Goal: Information Seeking & Learning: Learn about a topic

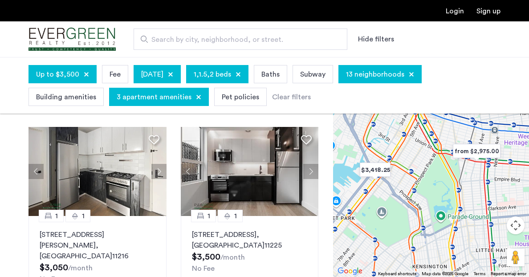
scroll to position [189, 0]
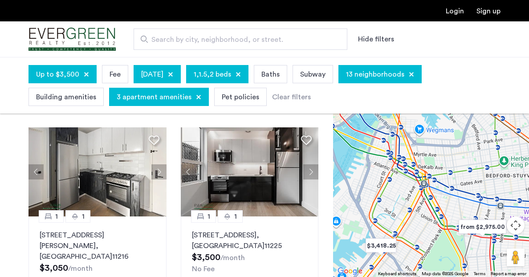
drag, startPoint x: 453, startPoint y: 190, endPoint x: 459, endPoint y: 265, distance: 75.9
click at [459, 265] on div at bounding box center [431, 167] width 196 height 220
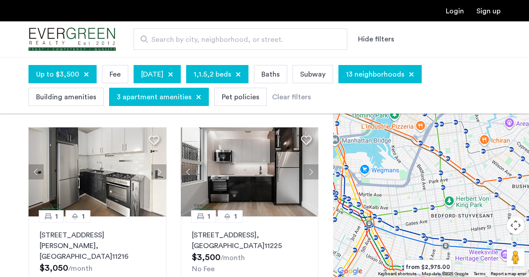
drag, startPoint x: 456, startPoint y: 196, endPoint x: 398, endPoint y: 239, distance: 71.9
click at [398, 239] on div at bounding box center [431, 167] width 196 height 220
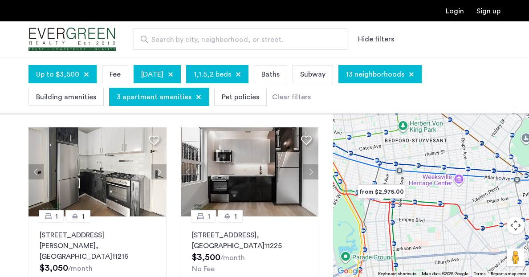
drag, startPoint x: 461, startPoint y: 225, endPoint x: 412, endPoint y: 150, distance: 90.4
click at [412, 150] on div at bounding box center [431, 167] width 196 height 220
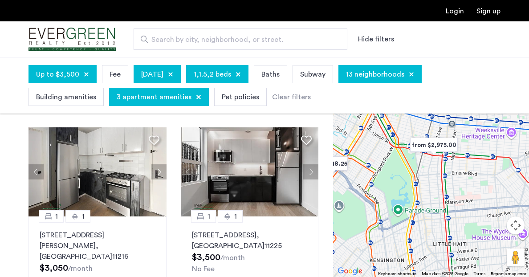
drag, startPoint x: 383, startPoint y: 227, endPoint x: 447, endPoint y: 172, distance: 84.7
click at [447, 172] on div at bounding box center [431, 167] width 196 height 220
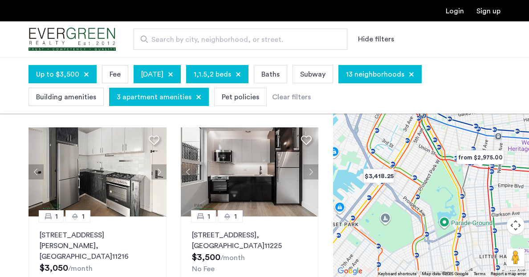
drag, startPoint x: 380, startPoint y: 202, endPoint x: 442, endPoint y: 235, distance: 70.1
click at [442, 235] on div at bounding box center [431, 167] width 196 height 220
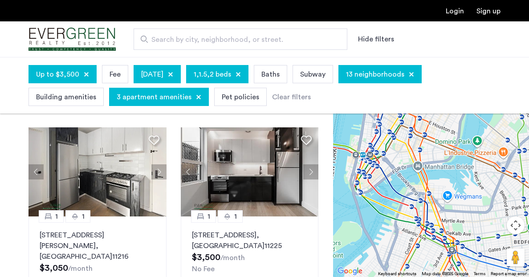
drag, startPoint x: 442, startPoint y: 139, endPoint x: 442, endPoint y: 262, distance: 122.5
click at [442, 262] on div at bounding box center [431, 167] width 196 height 220
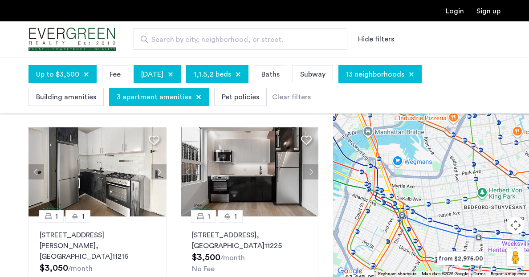
drag, startPoint x: 474, startPoint y: 193, endPoint x: 424, endPoint y: 158, distance: 61.4
click at [424, 158] on div at bounding box center [431, 167] width 196 height 220
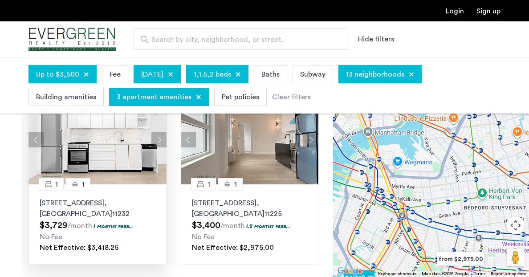
scroll to position [79, 0]
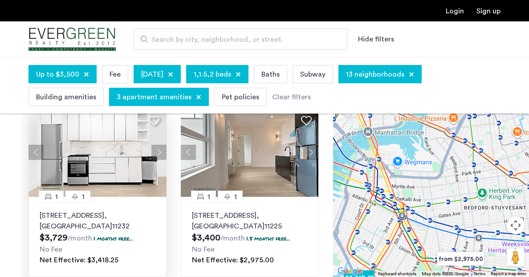
click at [159, 150] on button "Next apartment" at bounding box center [158, 152] width 15 height 15
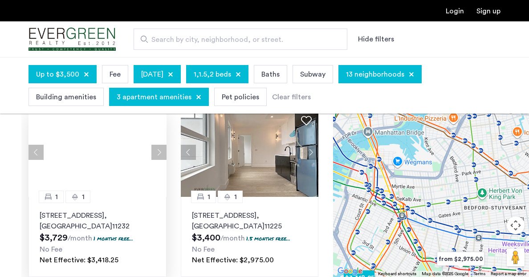
click at [159, 150] on button "Next apartment" at bounding box center [158, 152] width 15 height 15
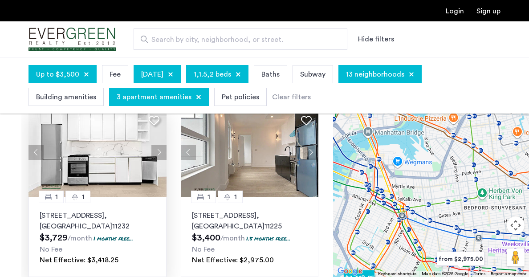
click at [159, 150] on button "Next apartment" at bounding box center [158, 152] width 15 height 15
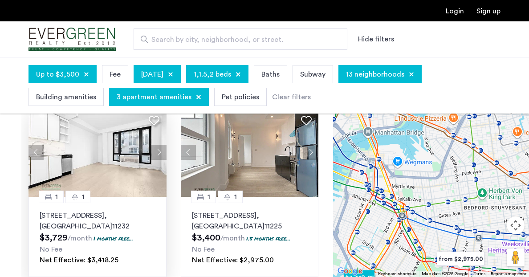
click at [159, 150] on button "Next apartment" at bounding box center [158, 152] width 15 height 15
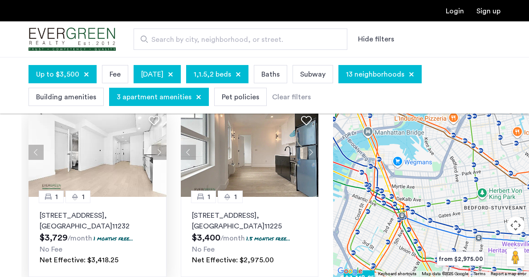
click at [159, 150] on button "Next apartment" at bounding box center [158, 152] width 15 height 15
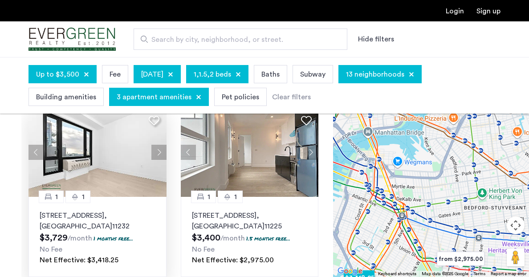
click at [159, 150] on button "Next apartment" at bounding box center [158, 152] width 15 height 15
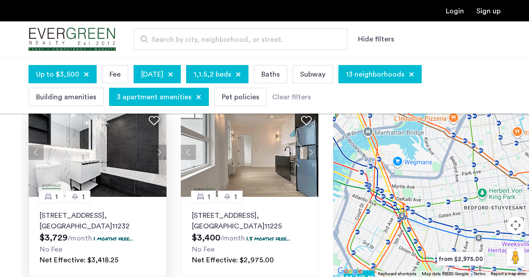
click at [159, 150] on button "Next apartment" at bounding box center [158, 152] width 15 height 15
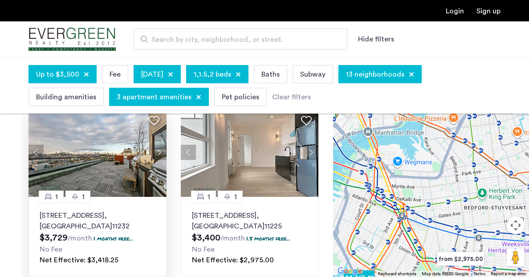
click at [159, 150] on button "Next apartment" at bounding box center [158, 152] width 15 height 15
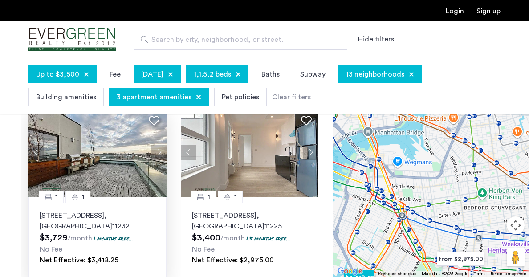
click at [159, 150] on button "Next apartment" at bounding box center [158, 152] width 15 height 15
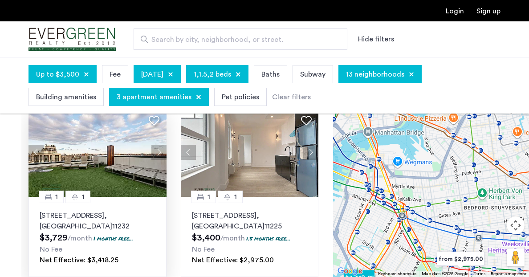
click at [159, 150] on button "Next apartment" at bounding box center [158, 152] width 15 height 15
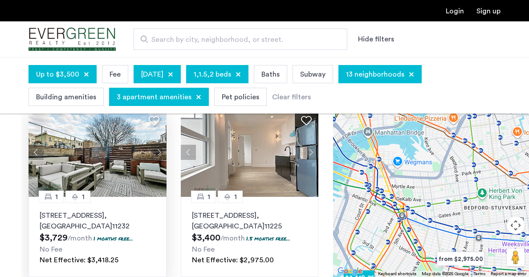
click at [159, 150] on button "Next apartment" at bounding box center [158, 152] width 15 height 15
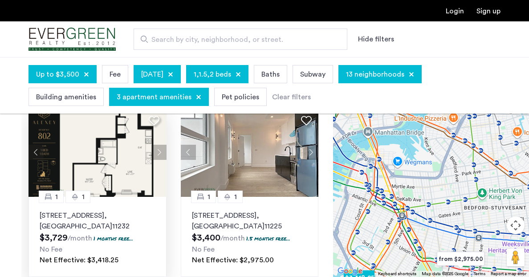
click at [160, 151] on button "Next apartment" at bounding box center [158, 152] width 15 height 15
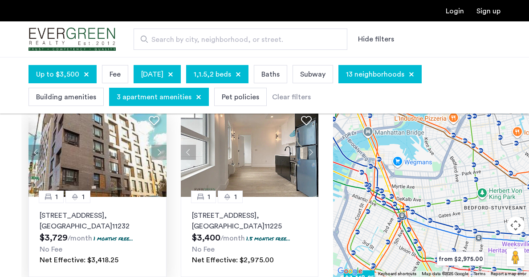
click at [160, 151] on button "Next apartment" at bounding box center [158, 152] width 15 height 15
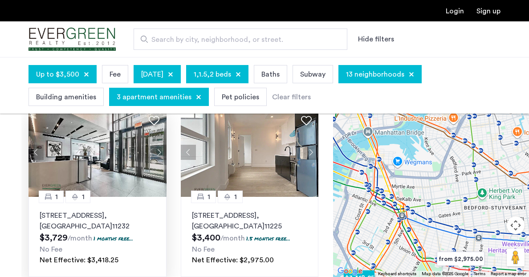
click at [160, 151] on button "Next apartment" at bounding box center [158, 152] width 15 height 15
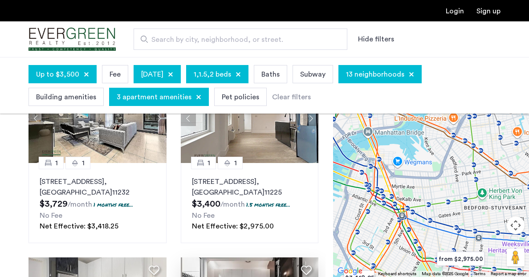
scroll to position [100, 0]
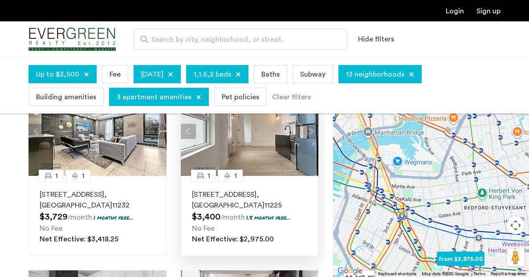
click at [238, 201] on p "1042 President Street, Unit 8D, Brooklyn , NY 11225" at bounding box center [250, 199] width 116 height 21
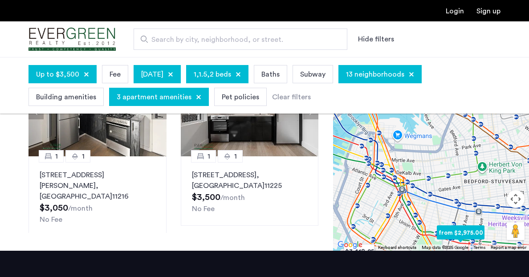
scroll to position [255, 0]
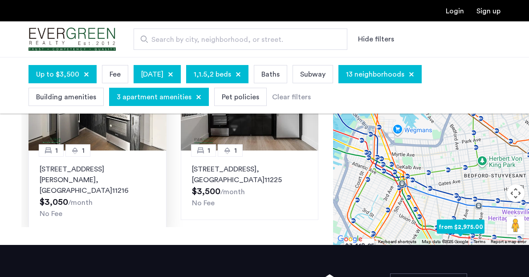
click at [74, 174] on p "824 Saint Johns Place, Unit 4F, Brooklyn , NY 11216" at bounding box center [98, 180] width 116 height 32
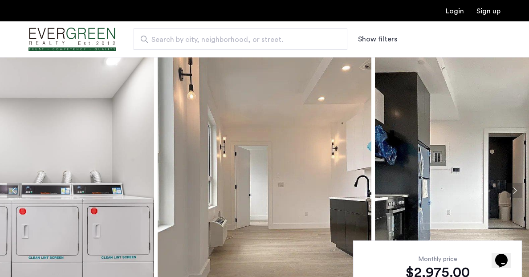
click at [517, 190] on button "Next apartment" at bounding box center [514, 190] width 15 height 15
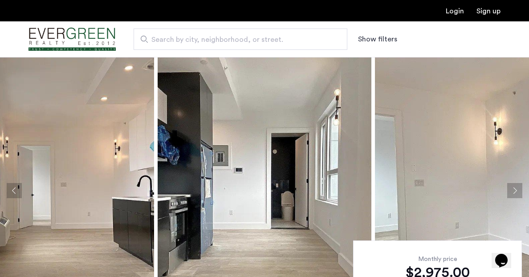
click at [517, 190] on button "Next apartment" at bounding box center [514, 190] width 15 height 15
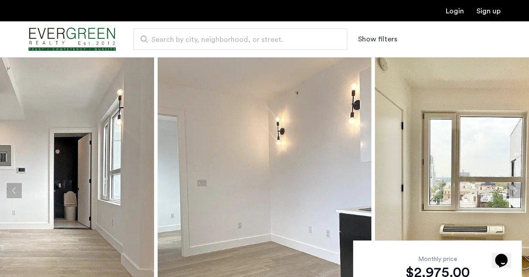
click at [517, 190] on button "Next apartment" at bounding box center [514, 190] width 15 height 15
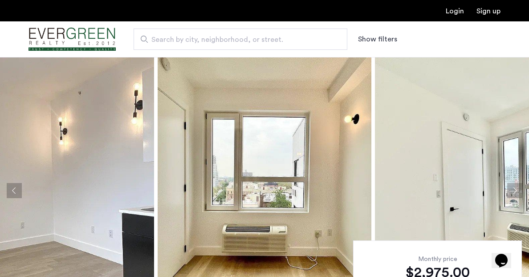
click at [517, 190] on button "Next apartment" at bounding box center [514, 190] width 15 height 15
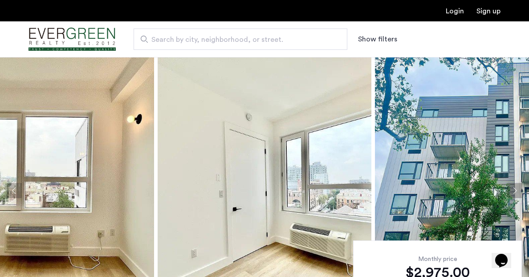
click at [517, 190] on button "Next apartment" at bounding box center [514, 190] width 15 height 15
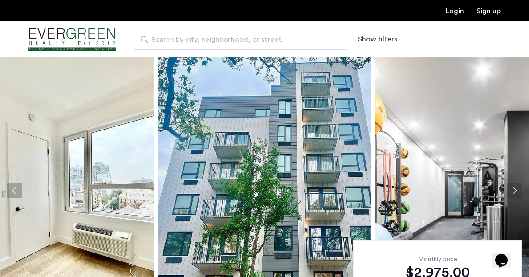
click at [517, 190] on button "Next apartment" at bounding box center [514, 190] width 15 height 15
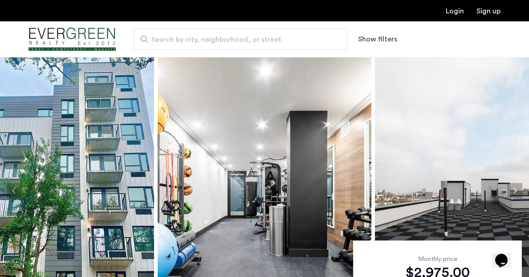
click at [517, 190] on button "Next apartment" at bounding box center [514, 190] width 15 height 15
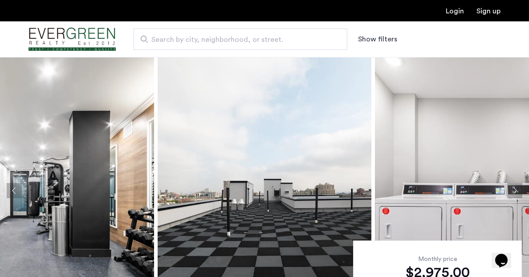
click at [517, 190] on button "Next apartment" at bounding box center [514, 190] width 15 height 15
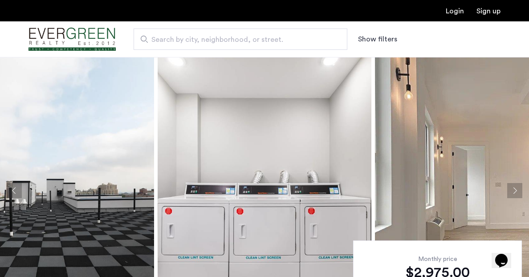
click at [517, 190] on button "Next apartment" at bounding box center [514, 190] width 15 height 15
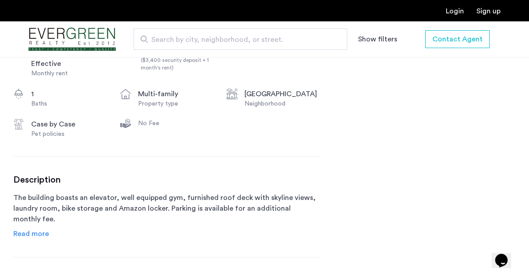
scroll to position [452, 0]
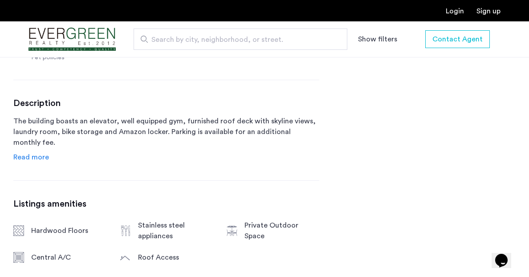
click at [32, 161] on span "Read more" at bounding box center [31, 157] width 36 height 7
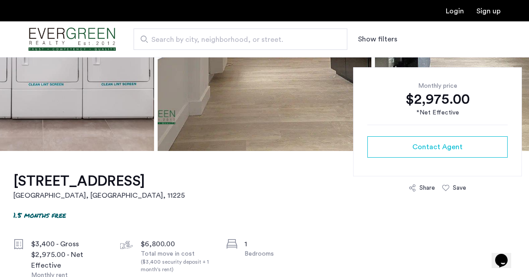
scroll to position [175, 0]
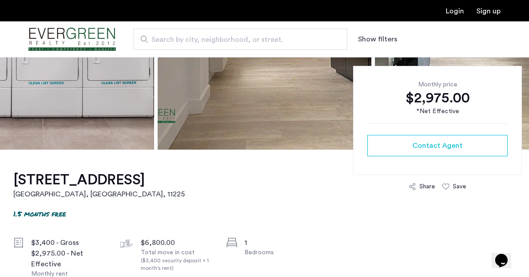
drag, startPoint x: 10, startPoint y: 179, endPoint x: 247, endPoint y: 174, distance: 237.0
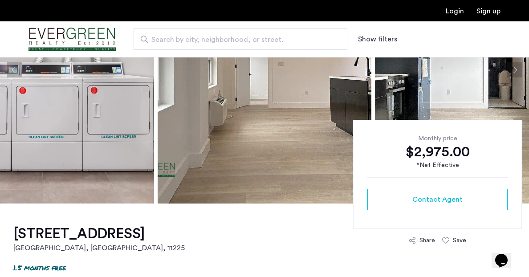
scroll to position [120, 0]
click at [185, 243] on h1 "[STREET_ADDRESS]" at bounding box center [98, 234] width 171 height 18
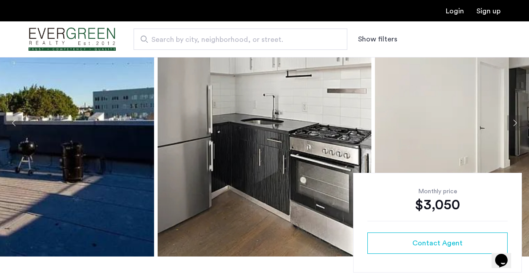
scroll to position [26, 0]
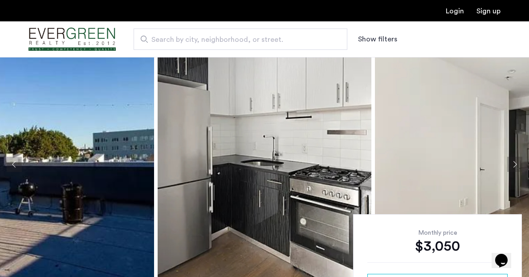
click at [513, 162] on button "Next apartment" at bounding box center [514, 164] width 15 height 15
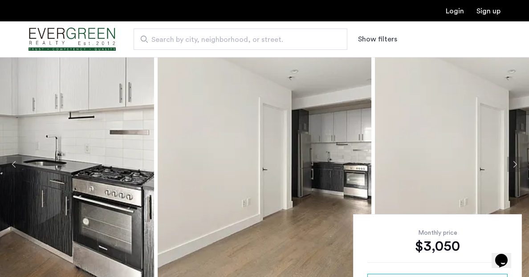
click at [513, 162] on button "Next apartment" at bounding box center [514, 164] width 15 height 15
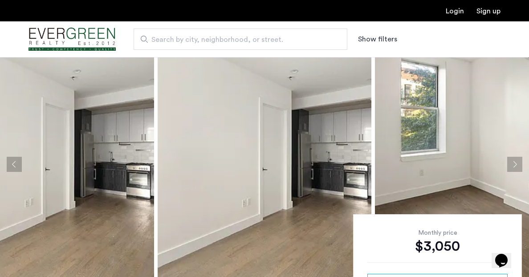
click at [513, 162] on button "Next apartment" at bounding box center [514, 164] width 15 height 15
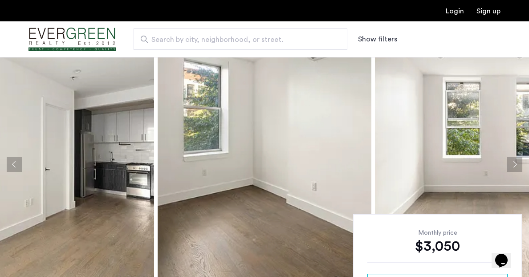
click at [513, 162] on button "Next apartment" at bounding box center [514, 164] width 15 height 15
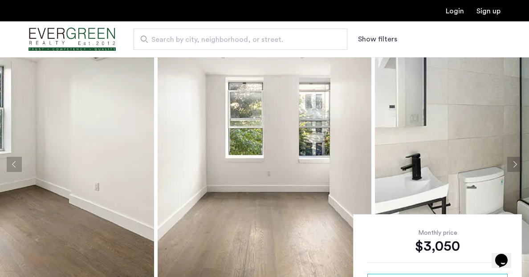
click at [511, 164] on button "Next apartment" at bounding box center [514, 164] width 15 height 15
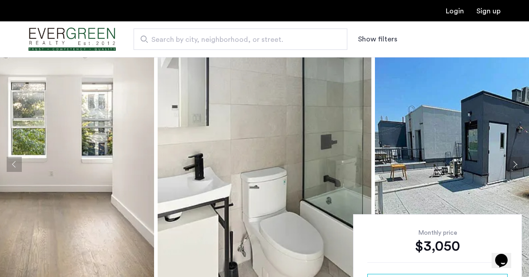
click at [511, 164] on button "Next apartment" at bounding box center [514, 164] width 15 height 15
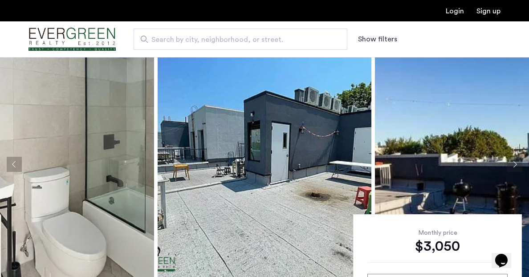
click at [514, 164] on button "Next apartment" at bounding box center [514, 164] width 15 height 15
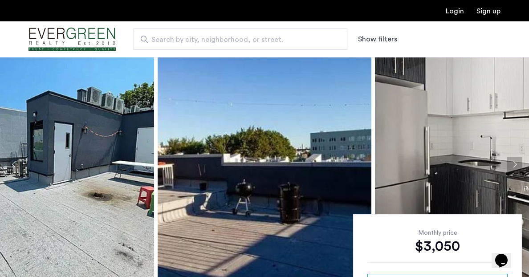
click at [514, 164] on button "Next apartment" at bounding box center [514, 164] width 15 height 15
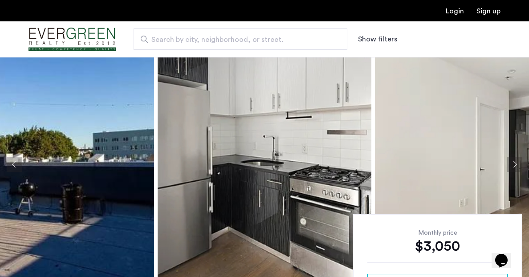
click at [514, 164] on button "Next apartment" at bounding box center [514, 164] width 15 height 15
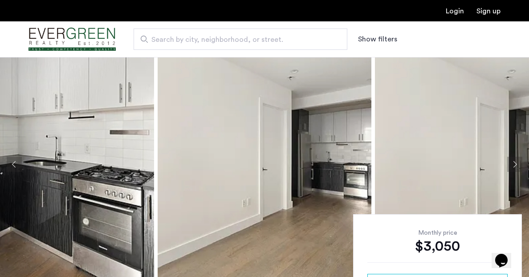
click at [514, 164] on button "Next apartment" at bounding box center [514, 164] width 15 height 15
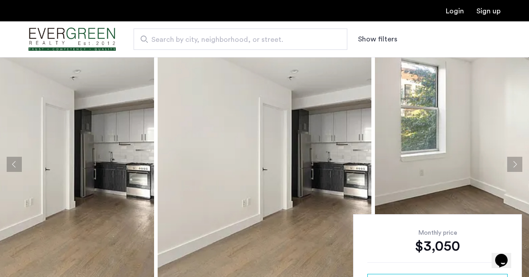
click at [514, 164] on button "Next apartment" at bounding box center [514, 164] width 15 height 15
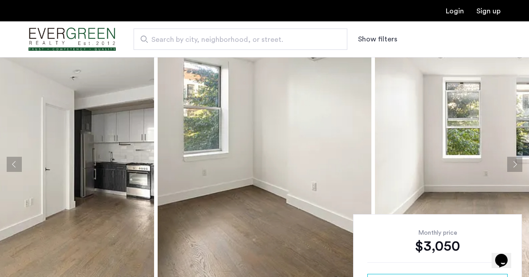
click at [514, 164] on button "Next apartment" at bounding box center [514, 164] width 15 height 15
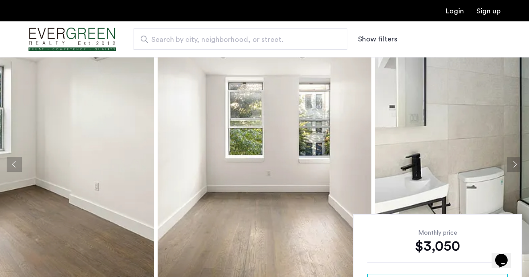
click at [514, 164] on button "Next apartment" at bounding box center [514, 164] width 15 height 15
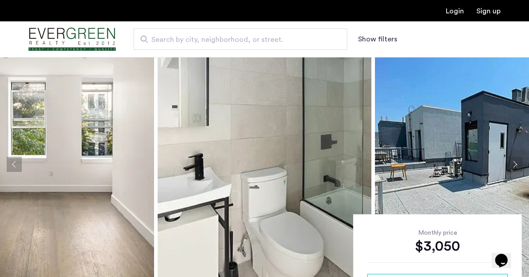
click at [514, 164] on button "Next apartment" at bounding box center [514, 164] width 15 height 15
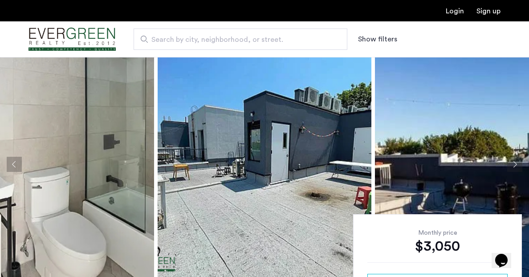
click at [514, 164] on button "Next apartment" at bounding box center [514, 164] width 15 height 15
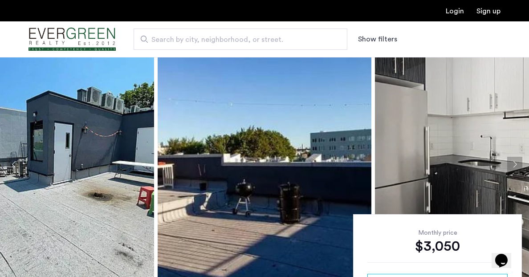
click at [514, 164] on button "Next apartment" at bounding box center [514, 164] width 15 height 15
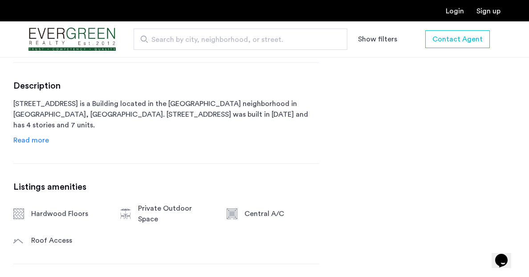
scroll to position [467, 0]
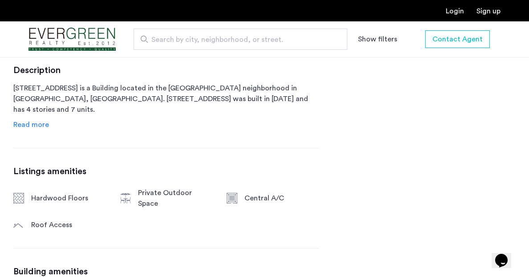
click at [22, 126] on span "Read more" at bounding box center [31, 124] width 36 height 7
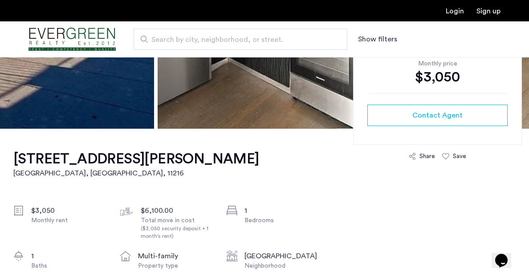
scroll to position [272, 0]
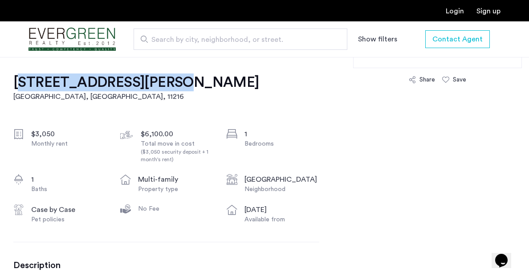
drag, startPoint x: 9, startPoint y: 82, endPoint x: 148, endPoint y: 87, distance: 139.5
